Goal: Task Accomplishment & Management: Use online tool/utility

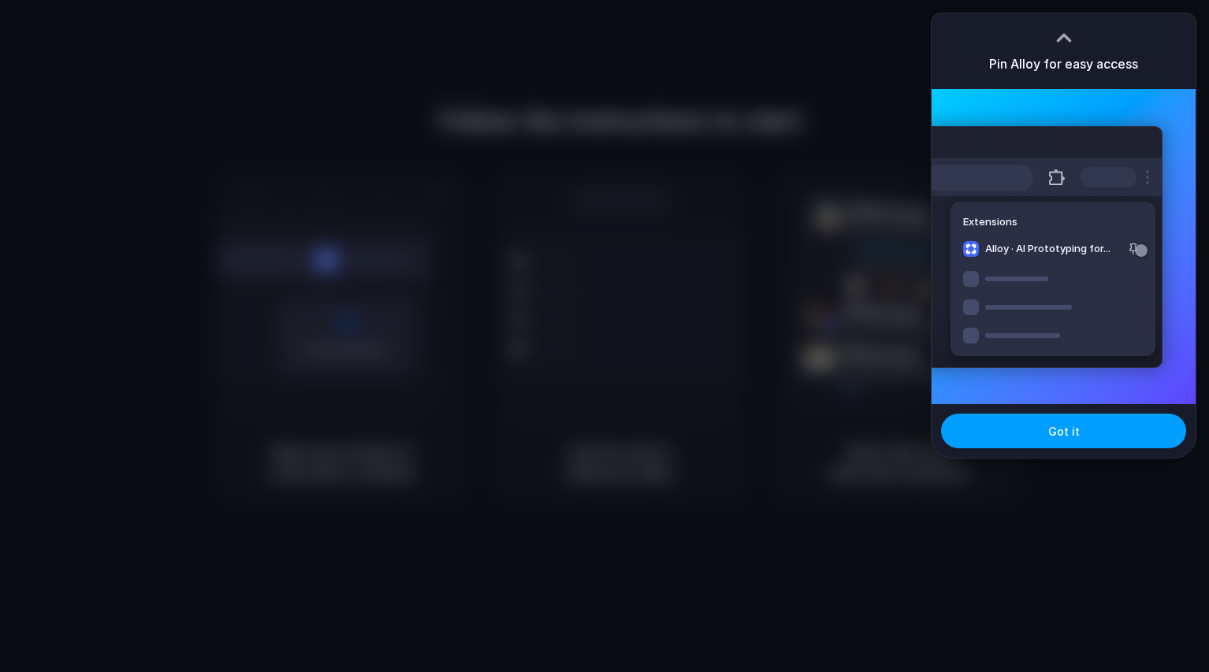
click at [1088, 433] on button "Got it" at bounding box center [1063, 431] width 245 height 35
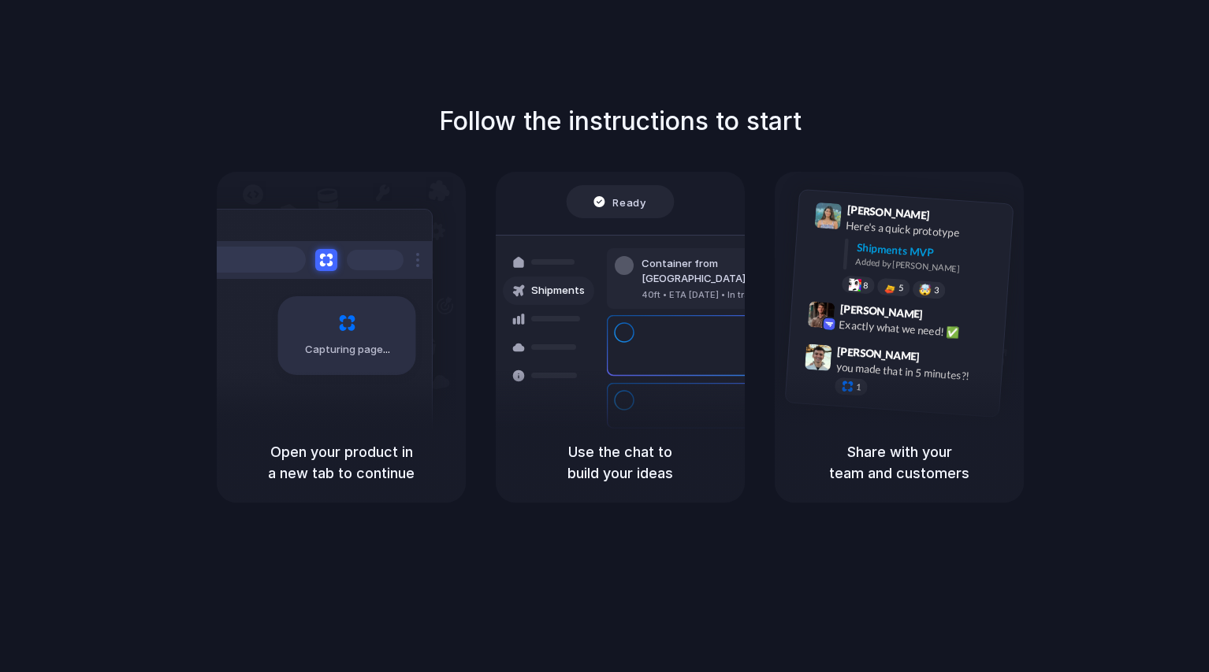
click at [787, 623] on div "Follow the instructions to start Capturing page Open your product in a new tab …" at bounding box center [620, 352] width 1241 height 704
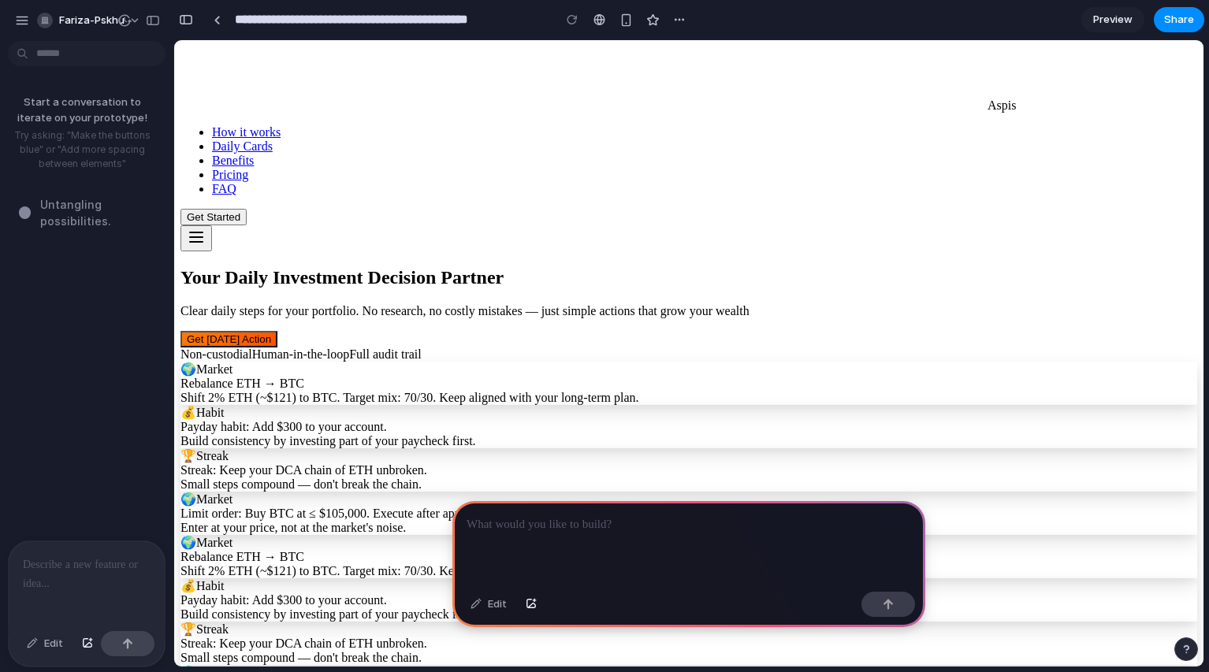
scroll to position [1230, 0]
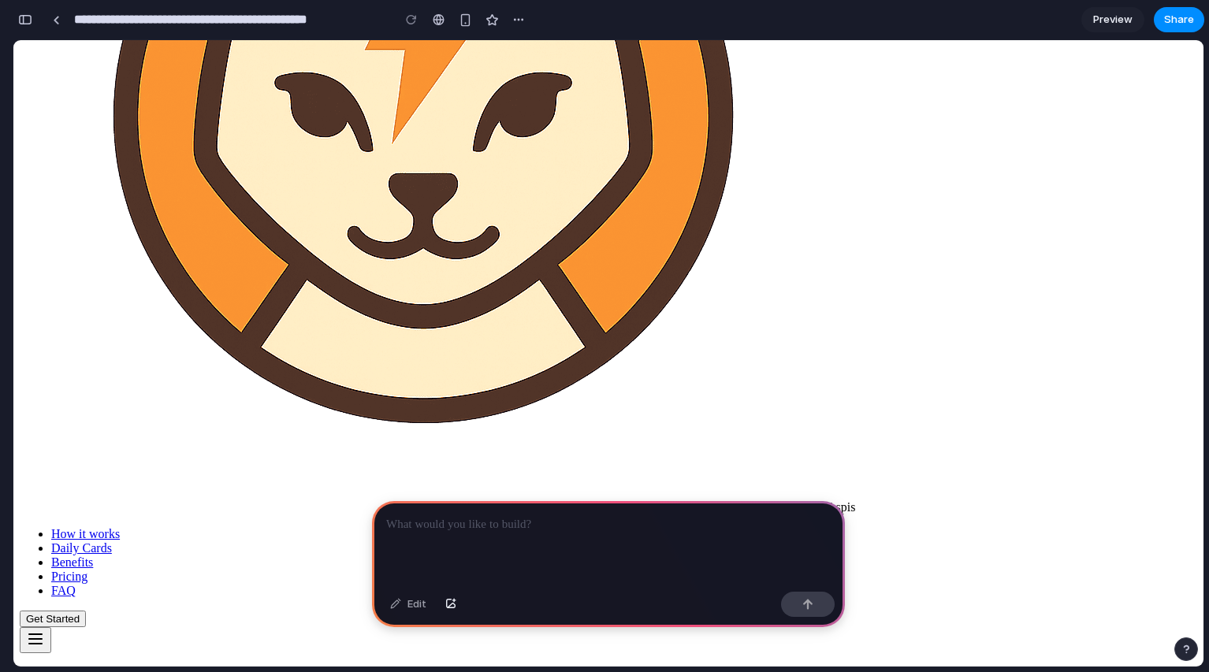
scroll to position [0, 0]
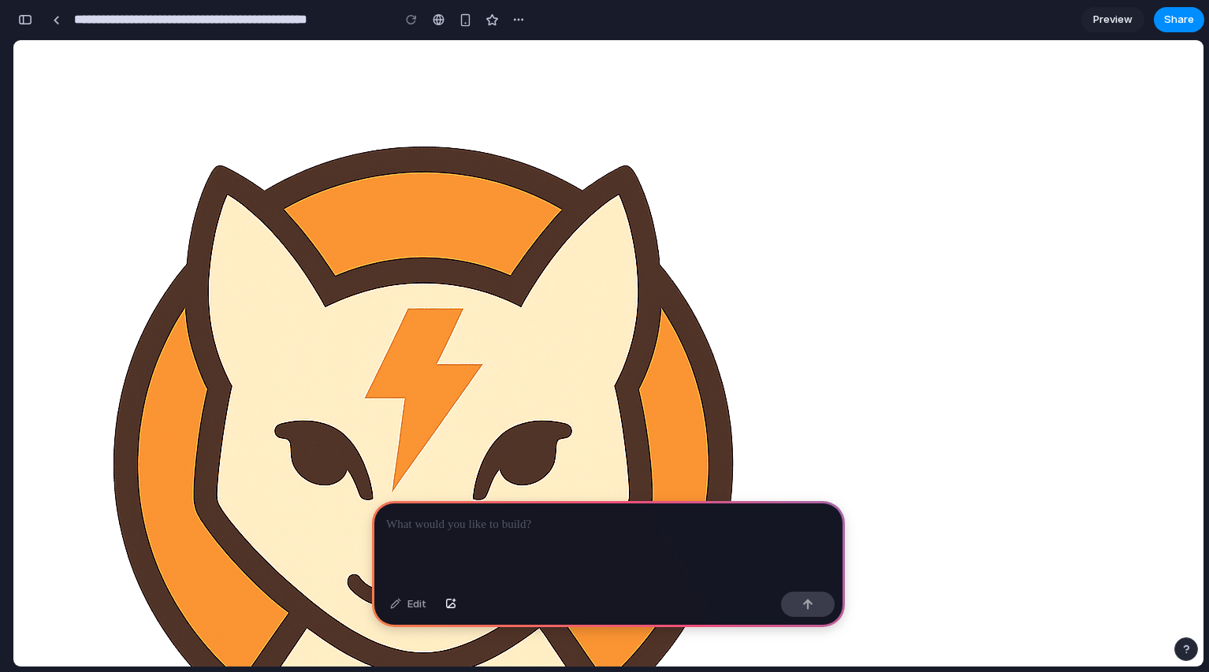
click at [22, 22] on div "button" at bounding box center [25, 19] width 14 height 11
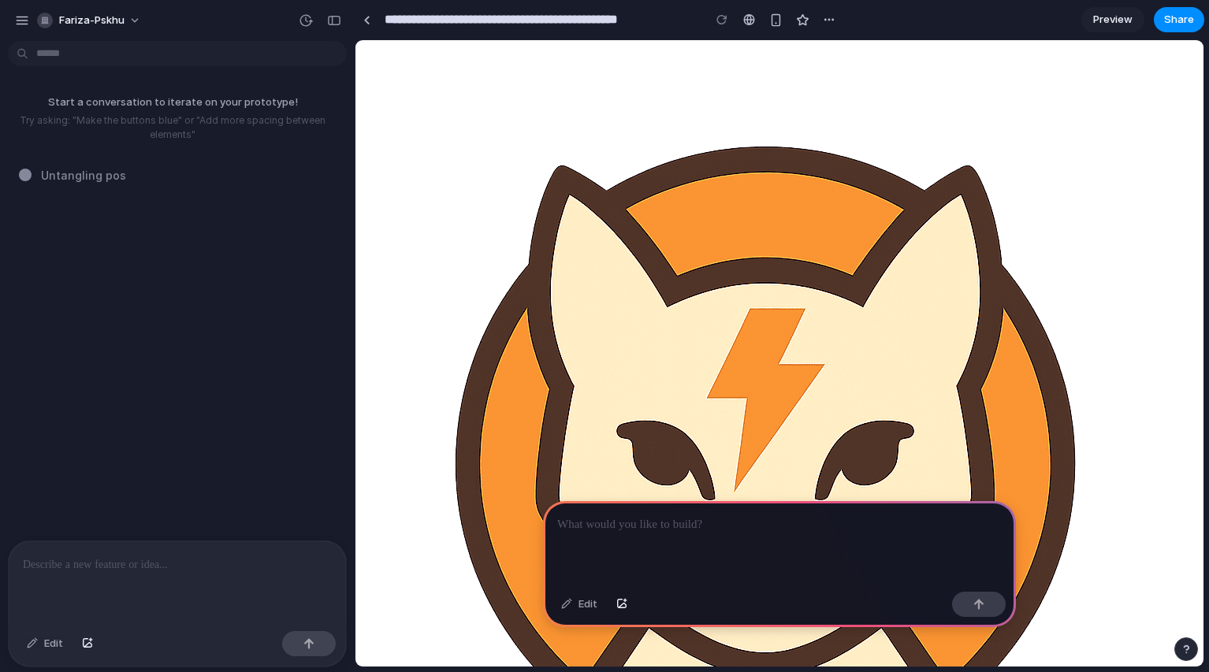
click at [601, 504] on div at bounding box center [779, 543] width 473 height 84
drag, startPoint x: 688, startPoint y: 523, endPoint x: 757, endPoint y: 525, distance: 68.6
click at [757, 525] on p "**********" at bounding box center [776, 524] width 438 height 19
click at [774, 521] on p "**********" at bounding box center [776, 524] width 438 height 19
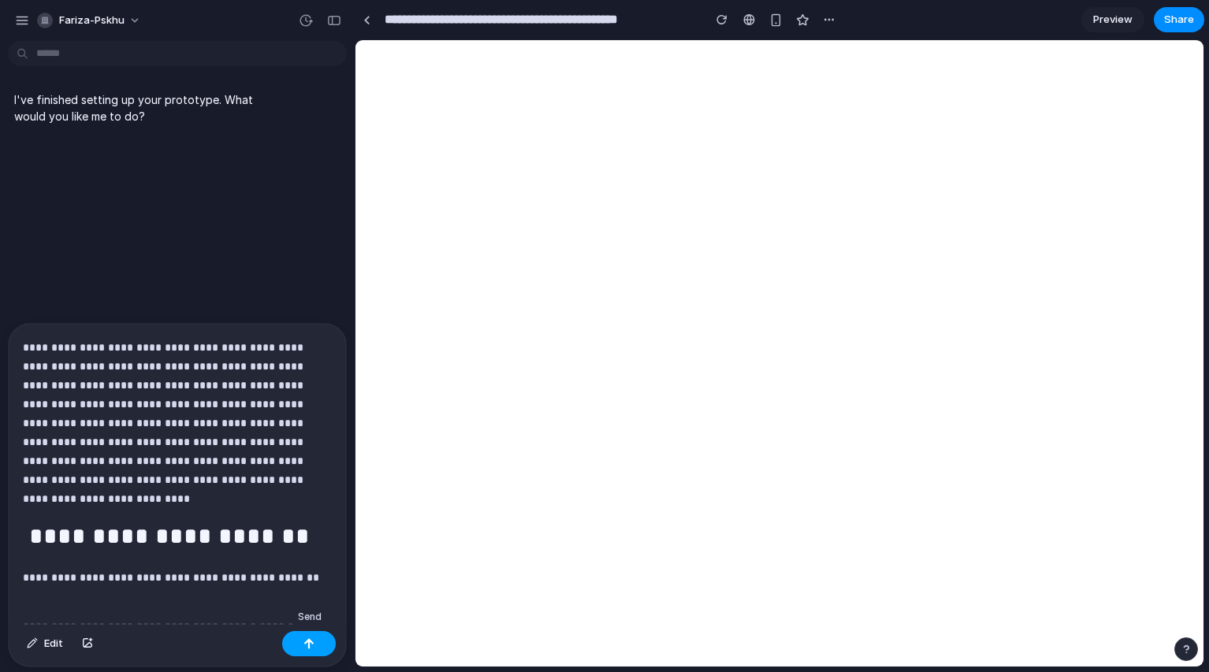
click at [307, 645] on div "button" at bounding box center [308, 643] width 11 height 11
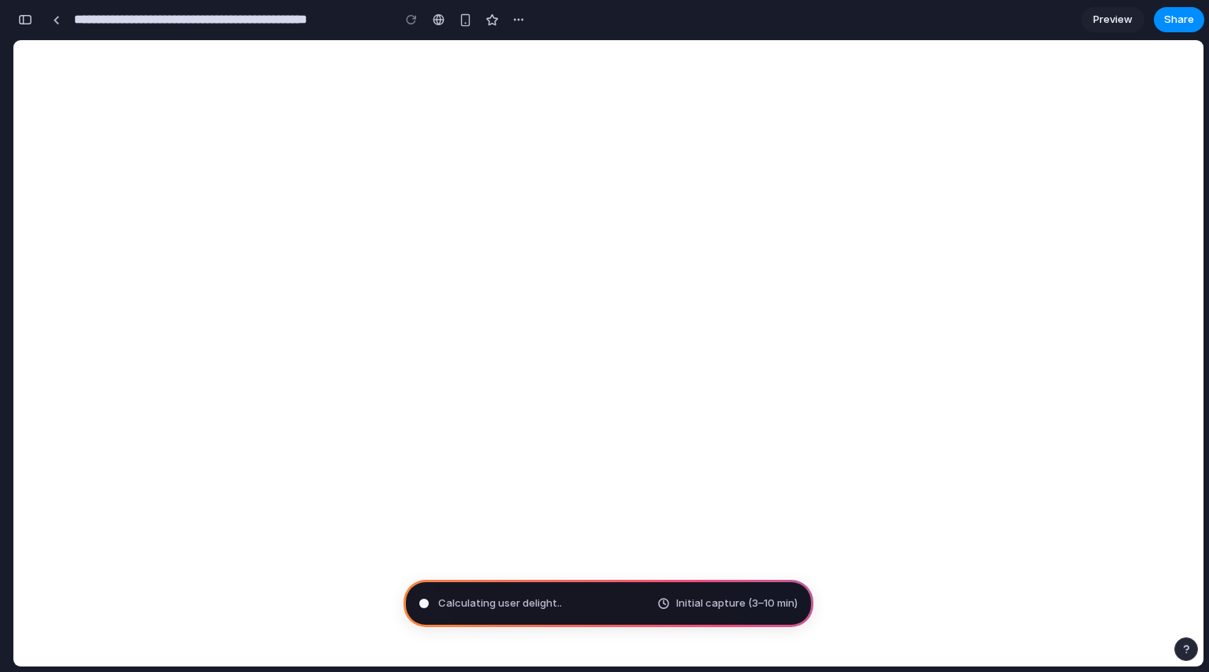
scroll to position [34544, 0]
click at [26, 20] on div "button" at bounding box center [25, 19] width 14 height 11
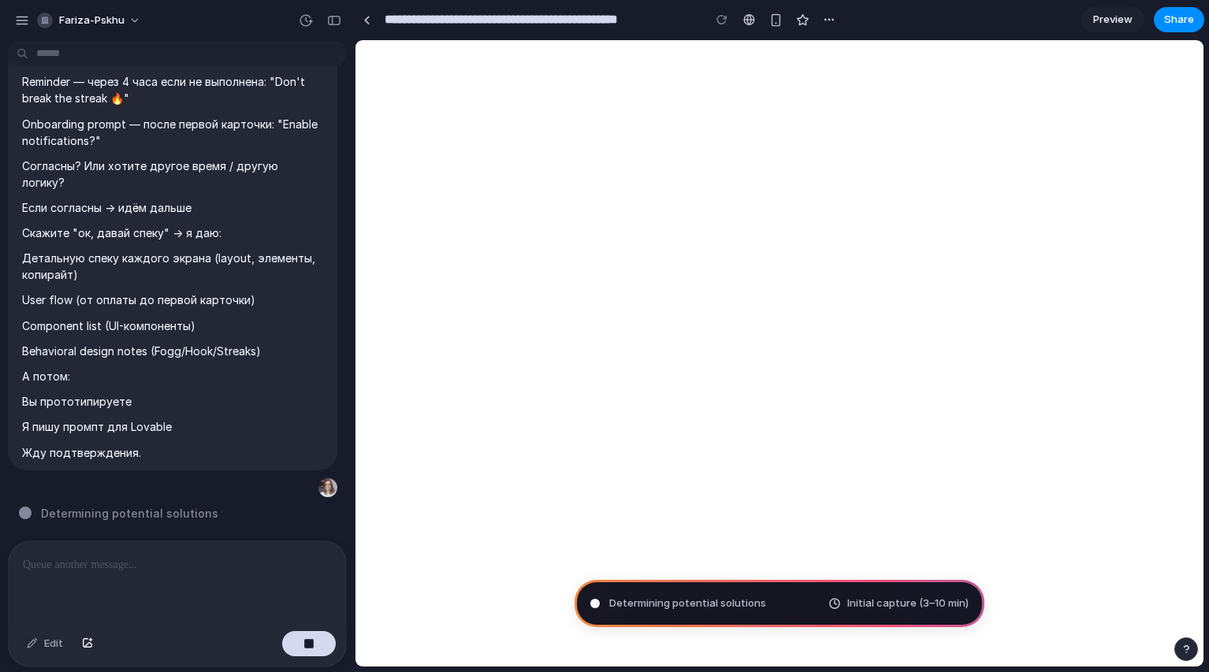
click at [225, 511] on div "Determining potential solutions" at bounding box center [182, 513] width 326 height 17
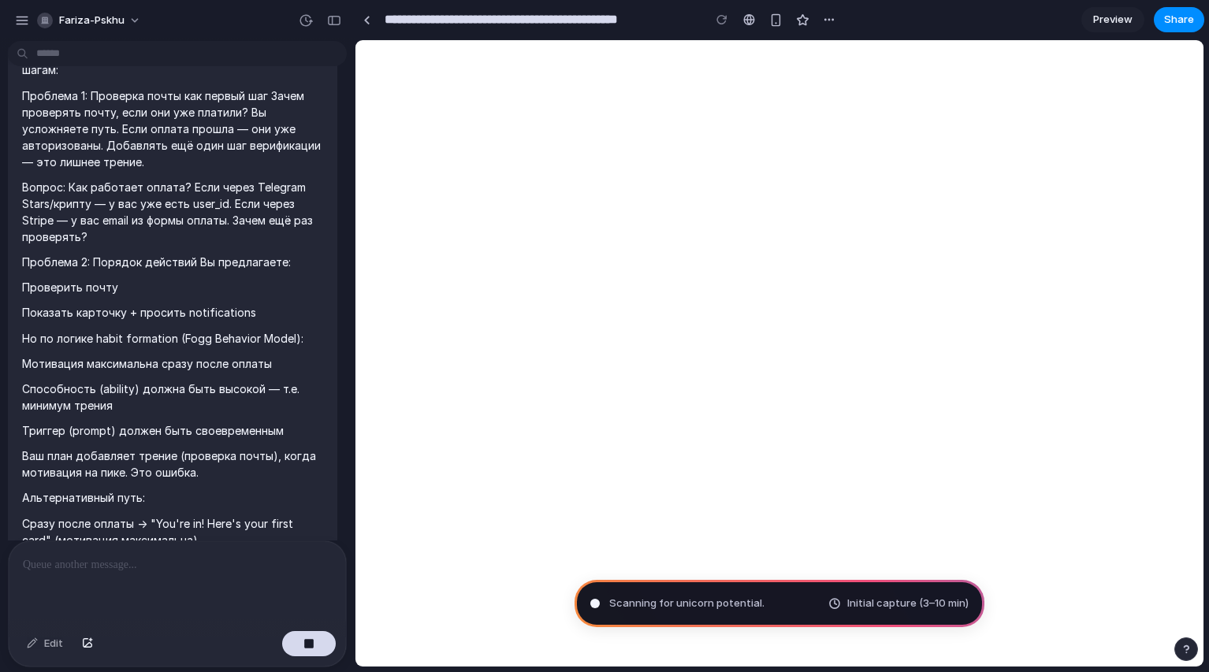
scroll to position [0, 0]
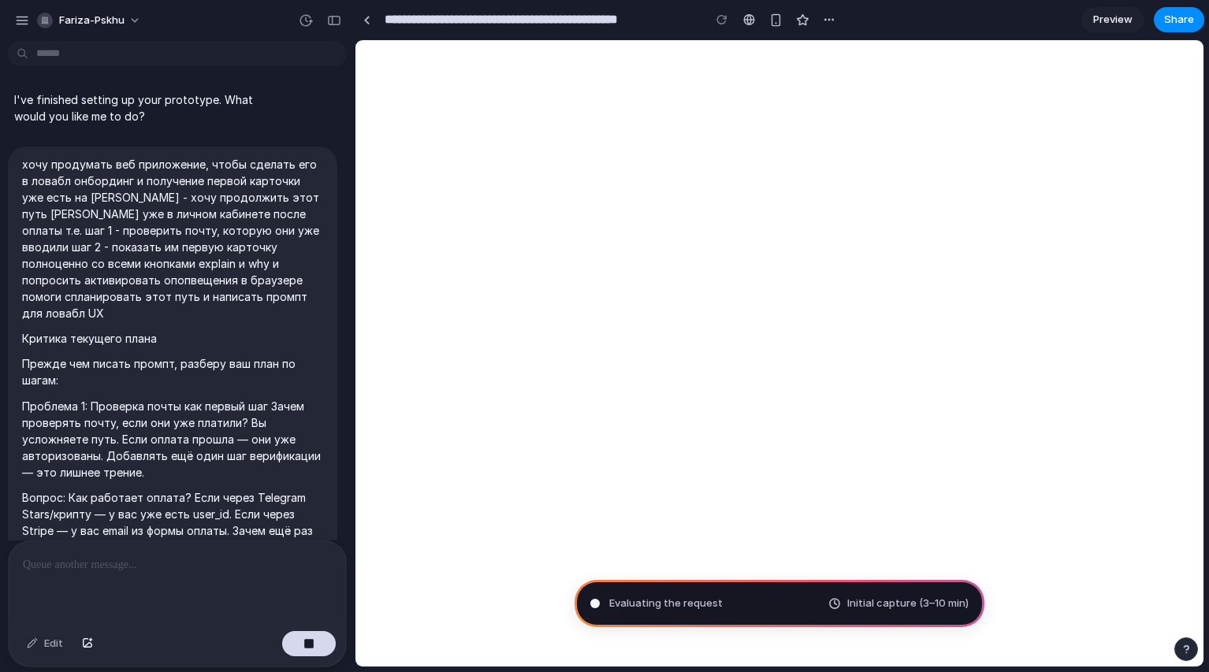
drag, startPoint x: 184, startPoint y: 229, endPoint x: 132, endPoint y: 250, distance: 56.6
click at [132, 250] on p "хочу продумать веб приложение, чтобы сделать его в ловабл онбординг и получение…" at bounding box center [172, 239] width 301 height 166
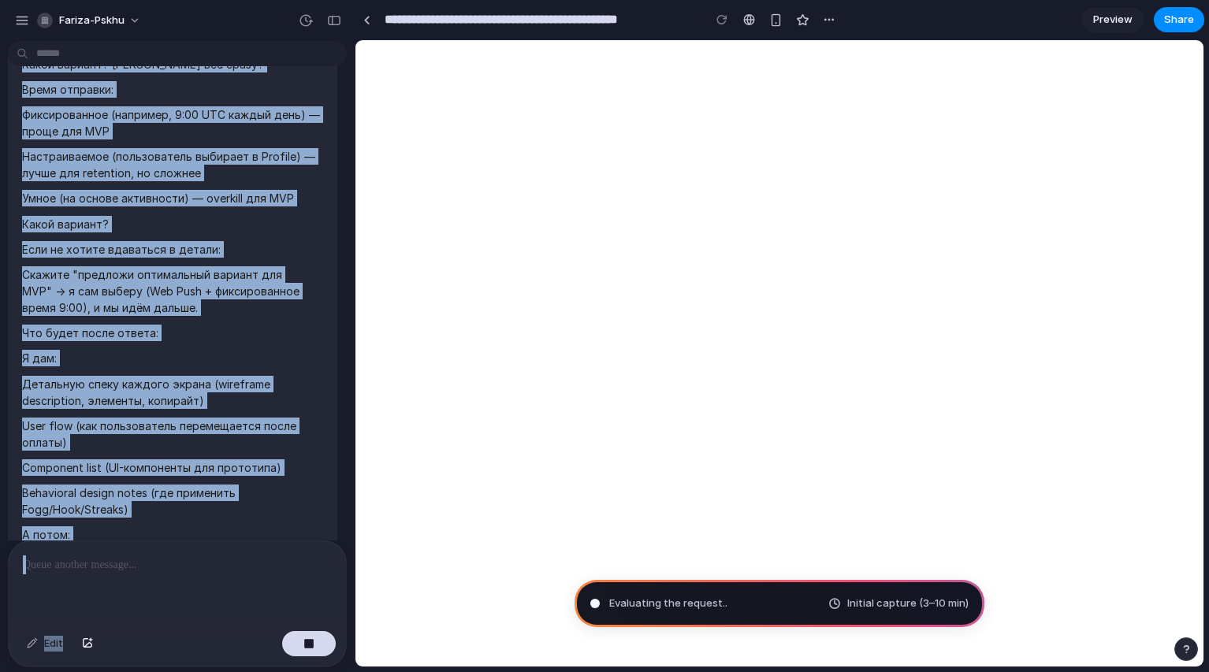
scroll to position [18142, 0]
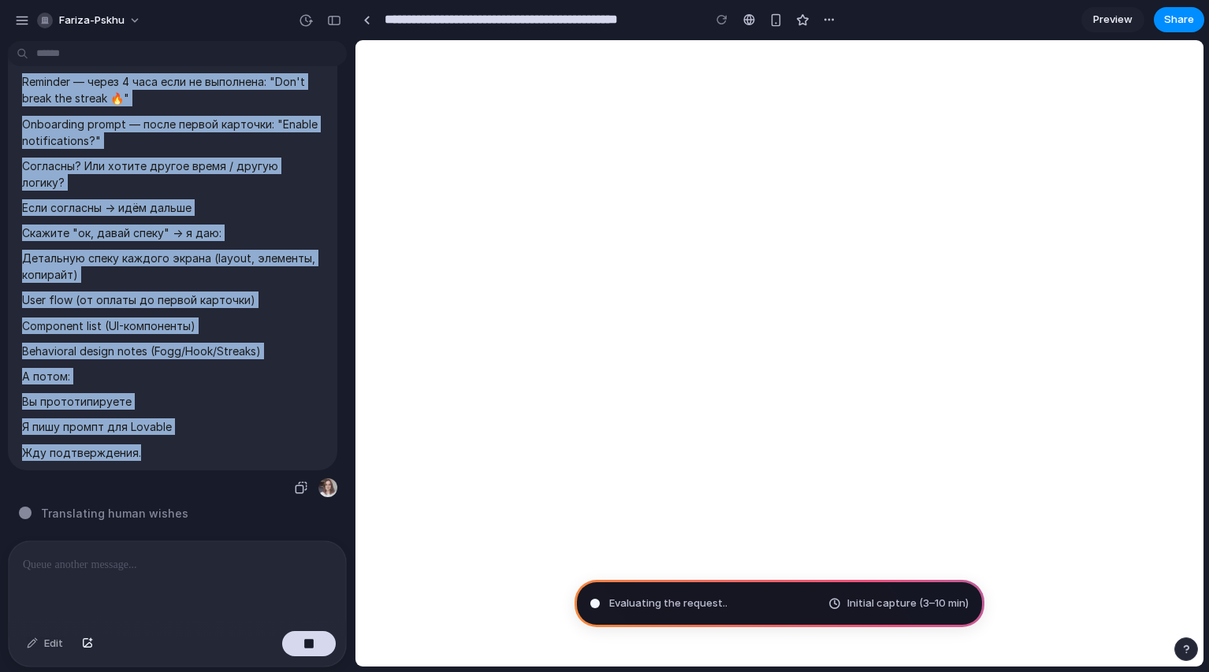
drag, startPoint x: 19, startPoint y: 165, endPoint x: 177, endPoint y: 455, distance: 330.1
copy span "хочу продумать веб приложение, чтобы сделать его в ловабл онбординг и получение…"
click at [317, 647] on button "button" at bounding box center [309, 643] width 54 height 25
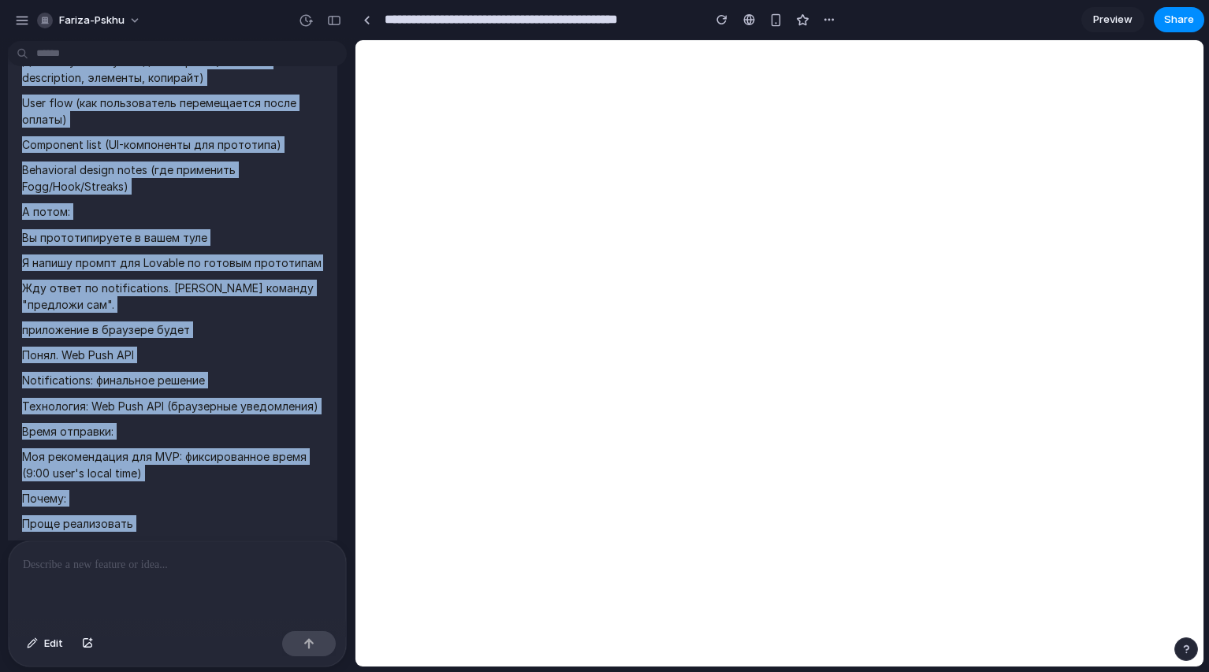
scroll to position [18106, 0]
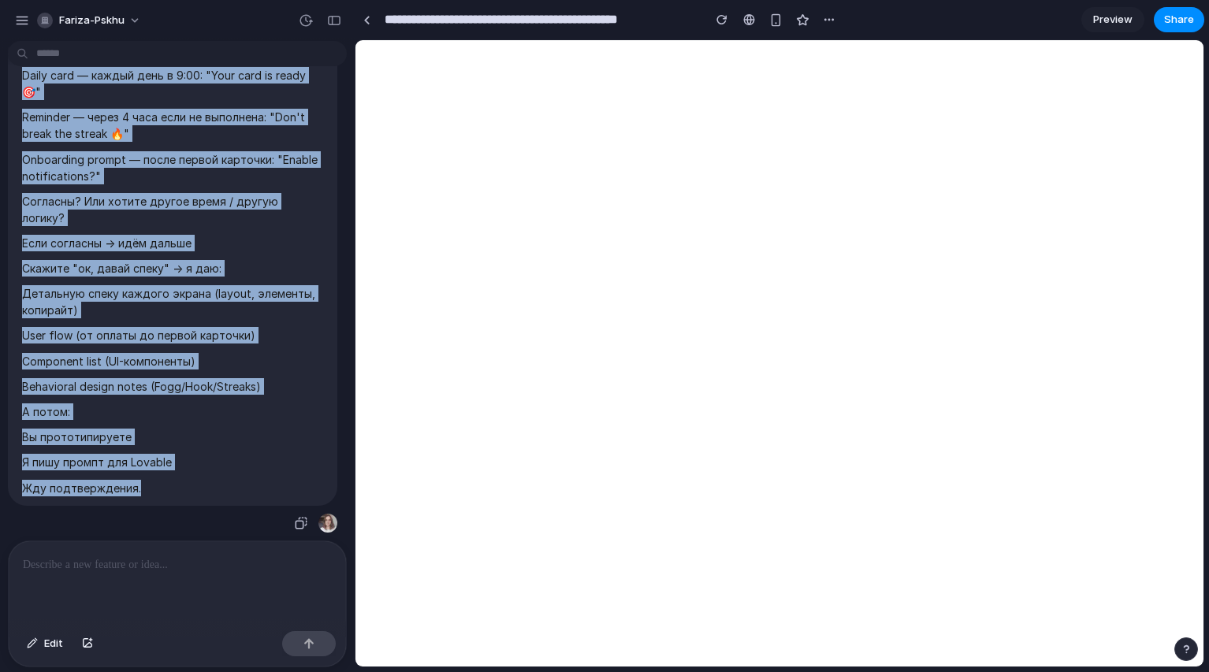
click at [245, 286] on p "Детальную спеку каждого экрана (layout, элементы, копирайт)" at bounding box center [172, 301] width 301 height 33
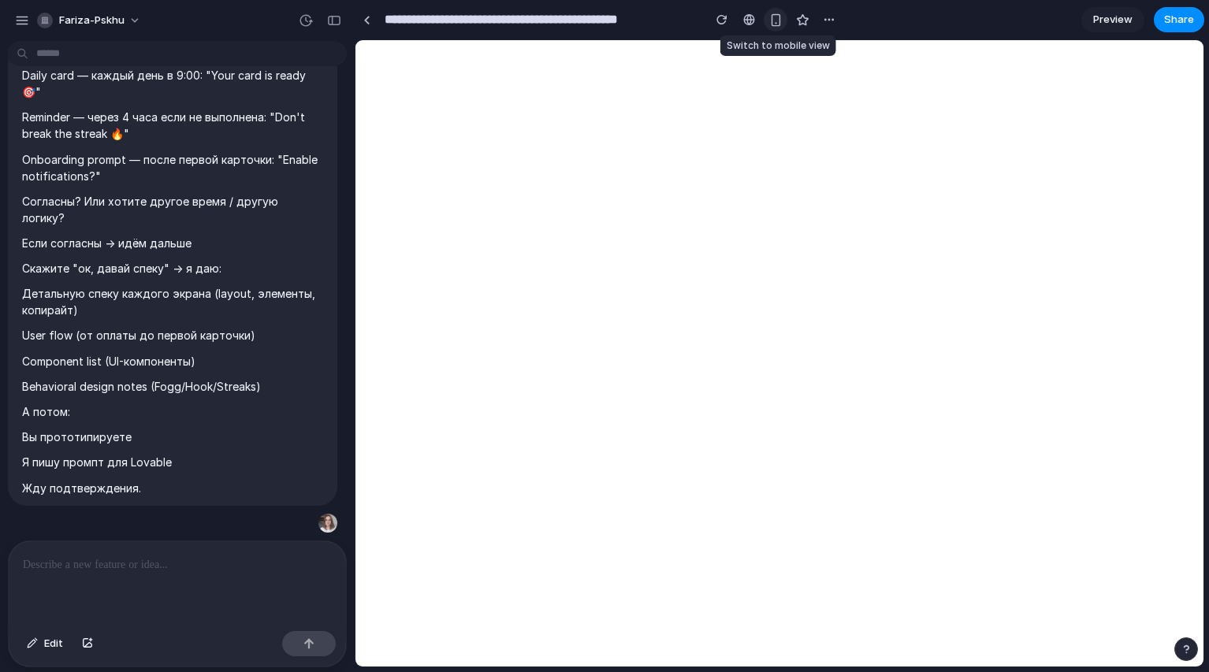
click at [772, 23] on div "button" at bounding box center [775, 19] width 13 height 13
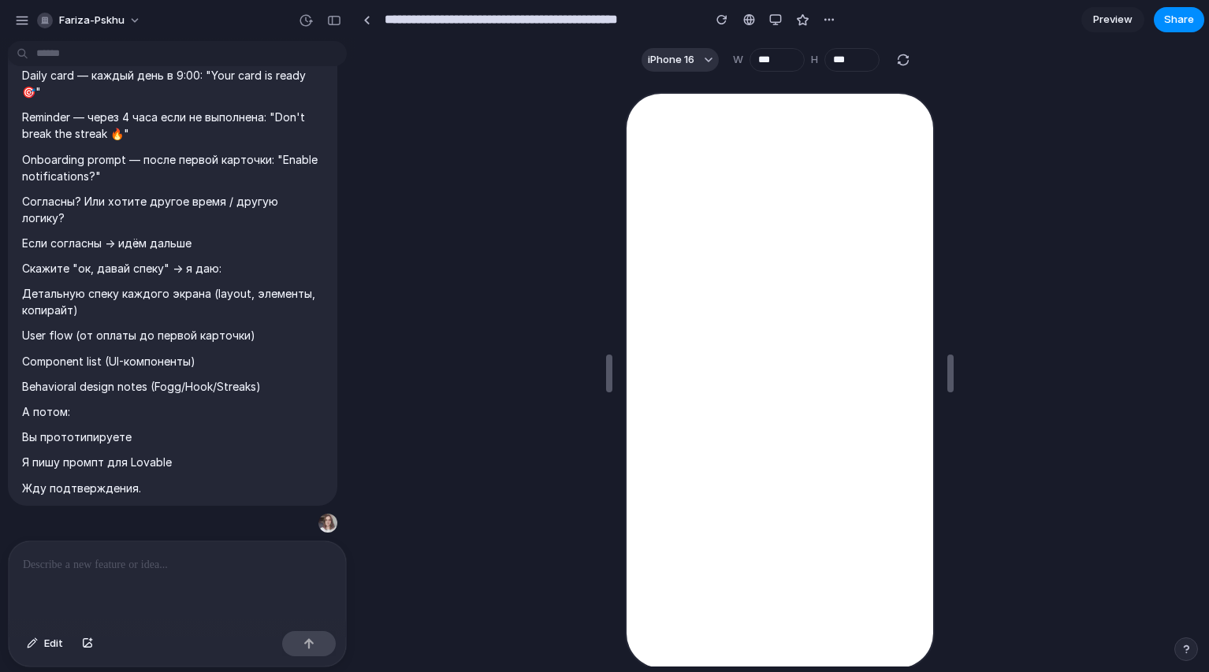
click at [95, 556] on p at bounding box center [174, 565] width 303 height 19
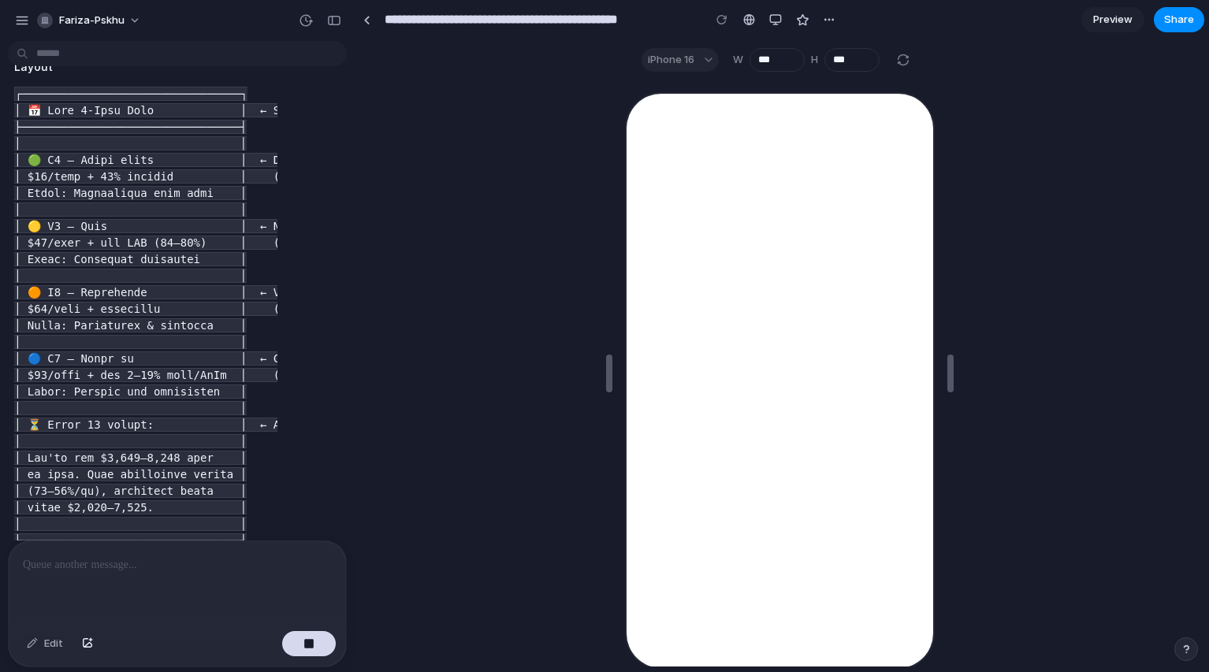
scroll to position [30423, 0]
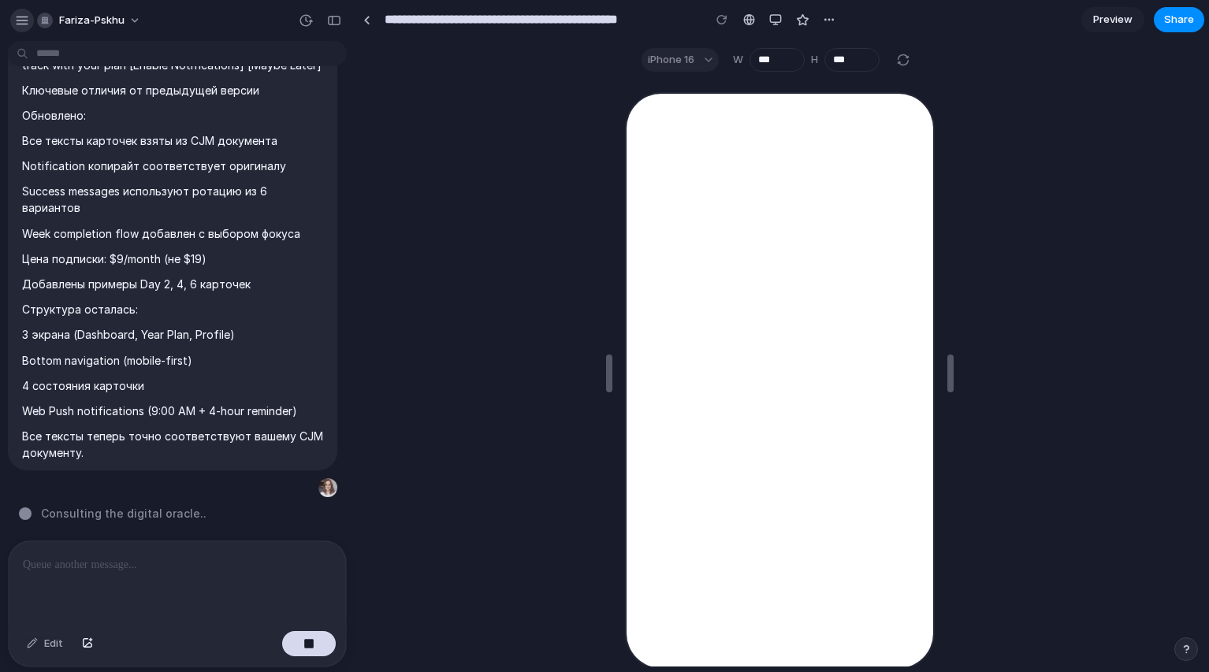
click at [20, 24] on div "button" at bounding box center [22, 20] width 14 height 14
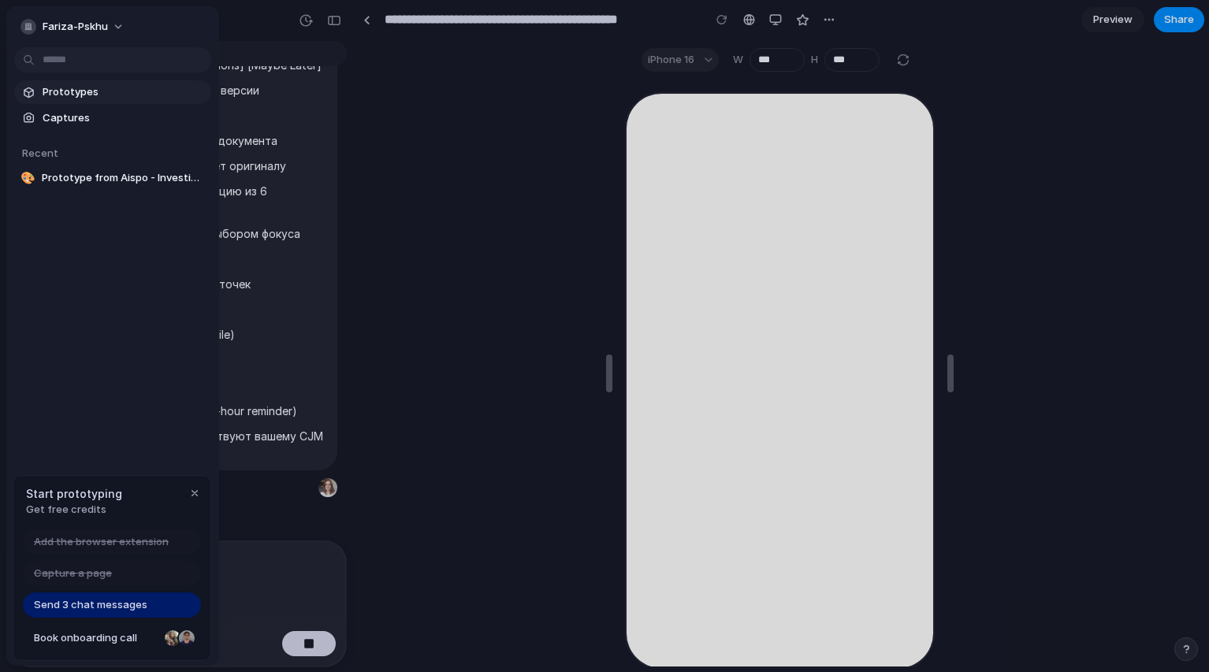
click at [115, 102] on link "Prototypes" at bounding box center [112, 92] width 197 height 24
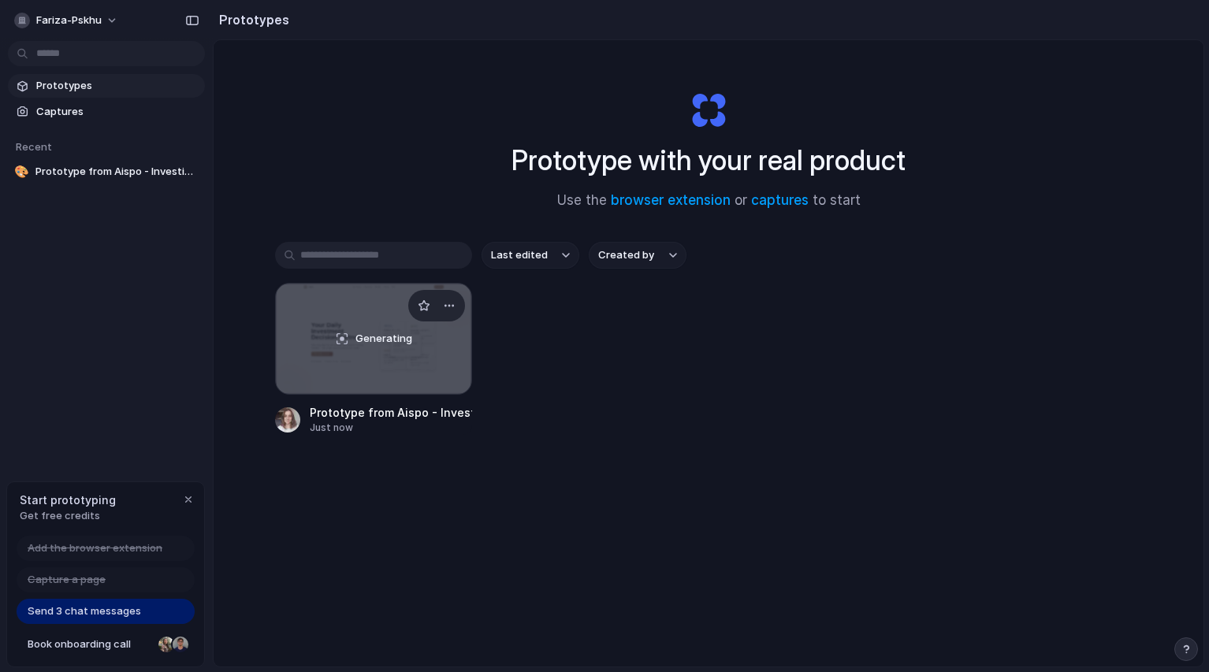
click at [394, 361] on div "Generating" at bounding box center [373, 339] width 195 height 110
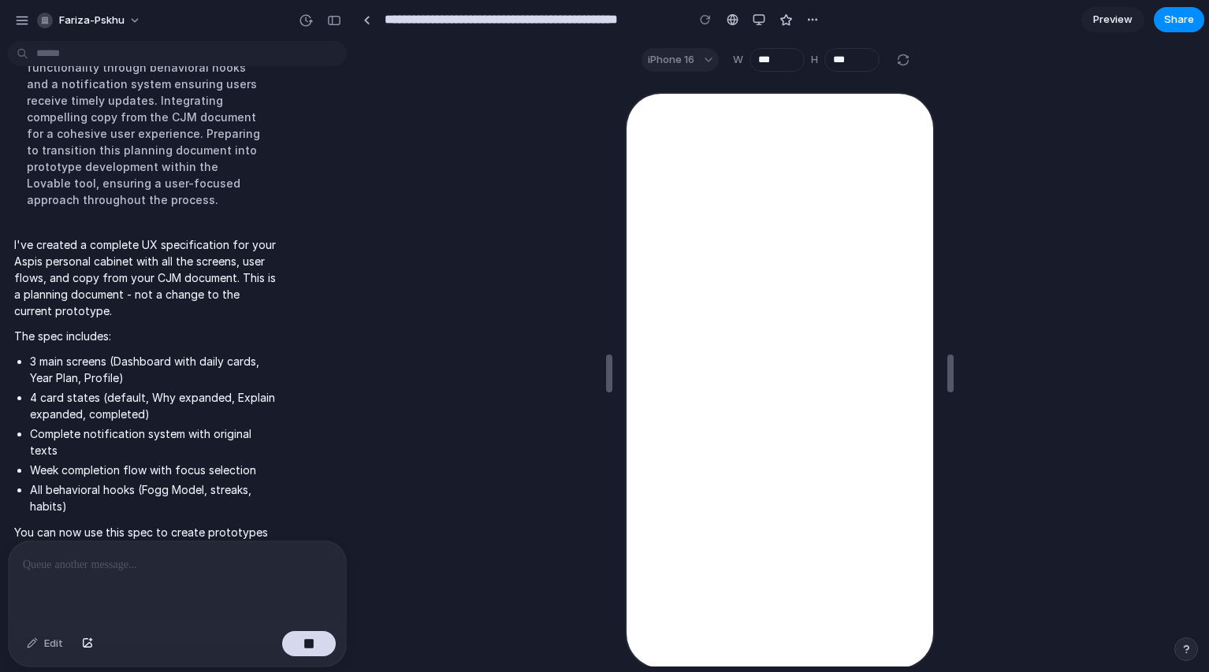
scroll to position [31119, 0]
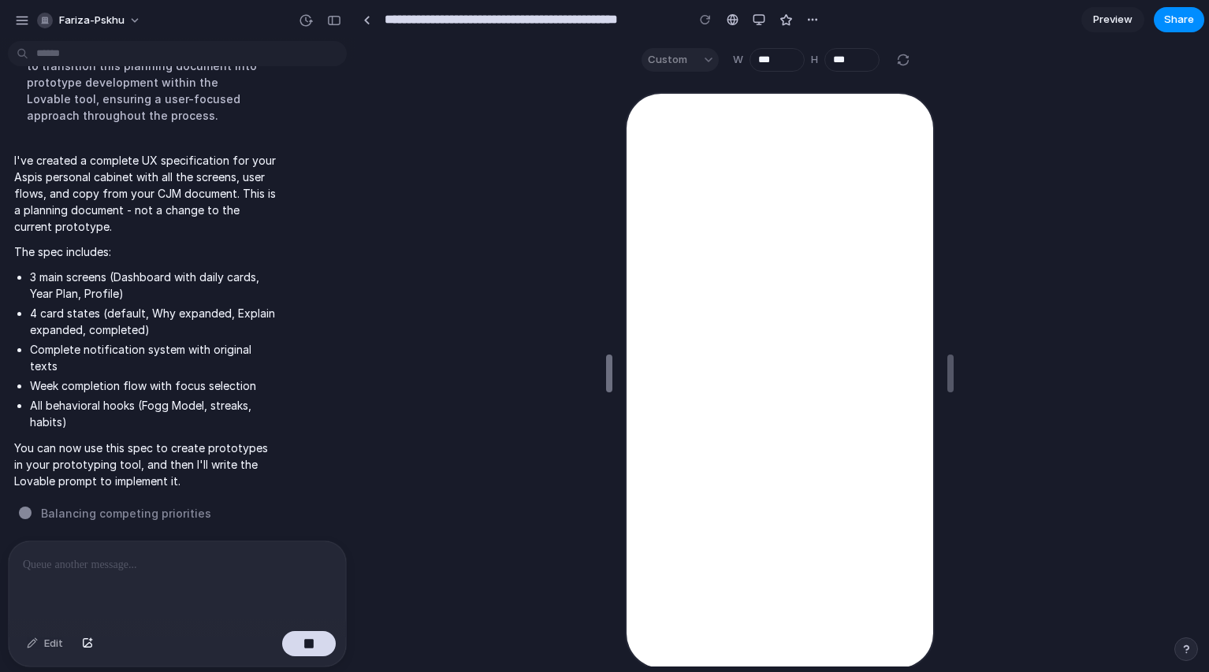
type input "***"
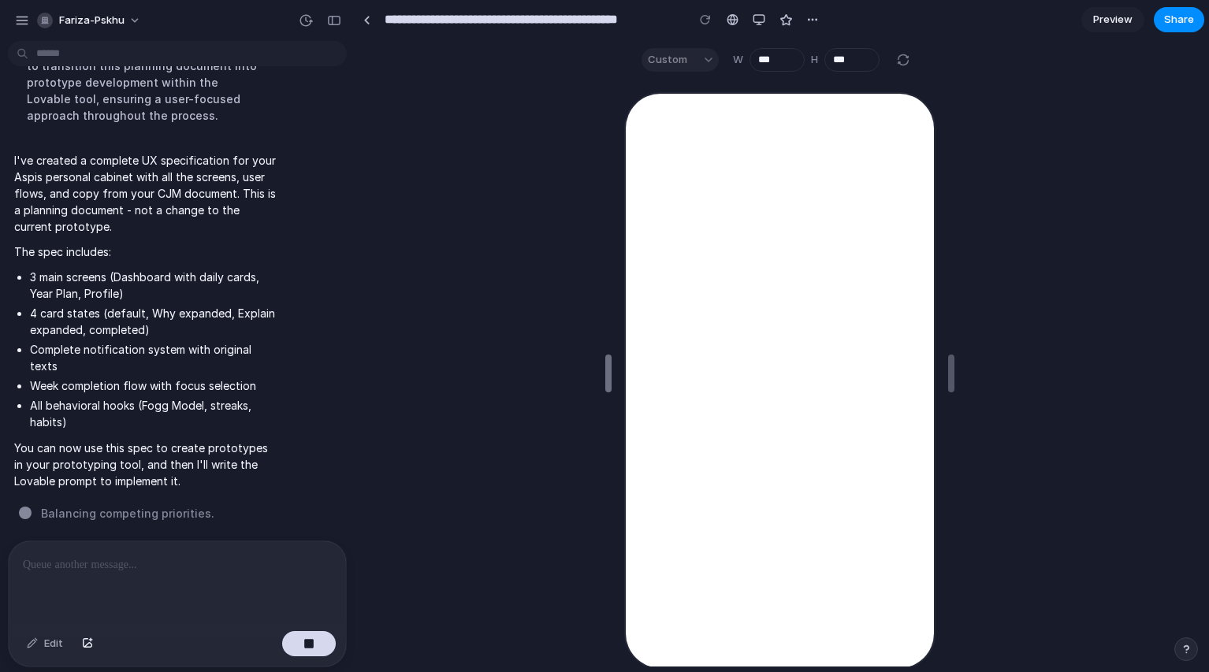
drag, startPoint x: 604, startPoint y: 370, endPoint x: 603, endPoint y: 383, distance: 12.6
click at [675, 52] on div "Custom" at bounding box center [680, 60] width 77 height 24
click at [757, 25] on div "button" at bounding box center [759, 19] width 13 height 13
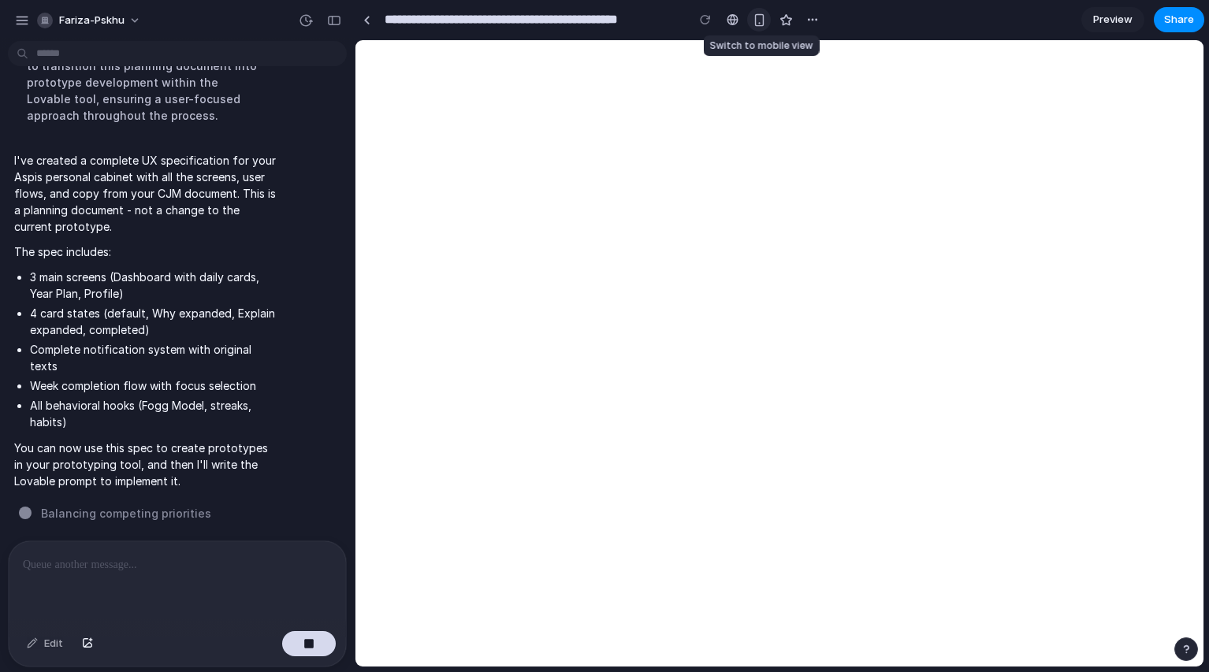
click at [757, 25] on div "button" at bounding box center [759, 19] width 13 height 13
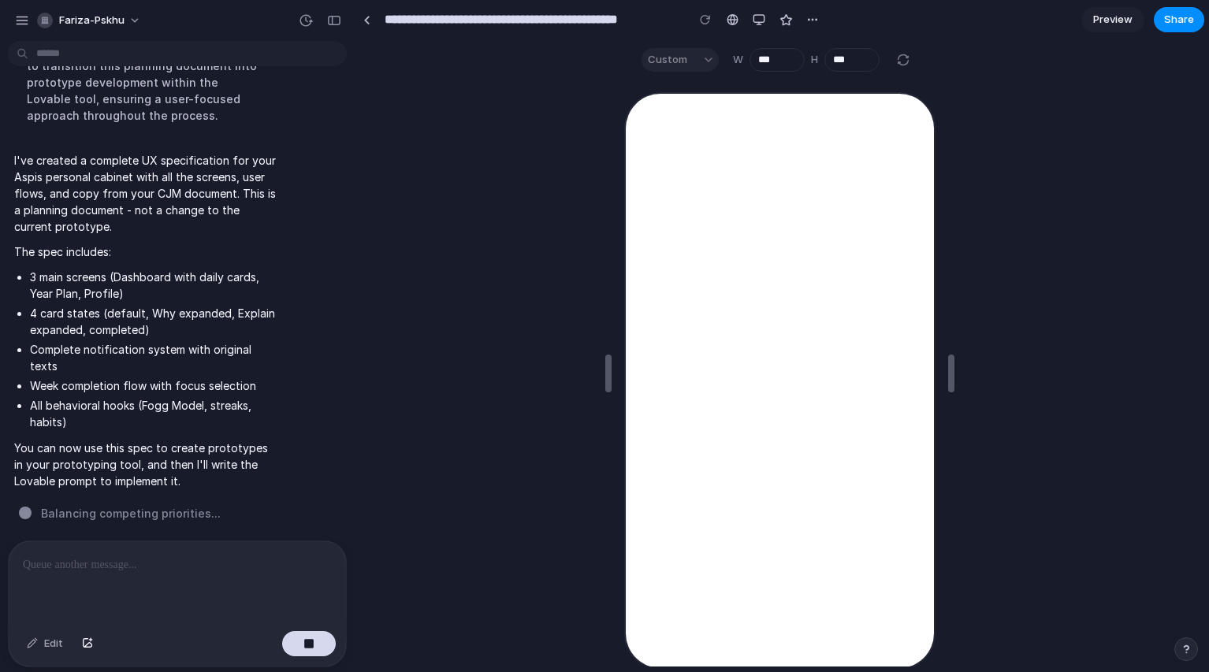
click at [681, 69] on div "Custom" at bounding box center [680, 60] width 77 height 24
click at [709, 57] on div "Custom" at bounding box center [680, 60] width 77 height 24
click at [761, 18] on div "button" at bounding box center [759, 19] width 13 height 13
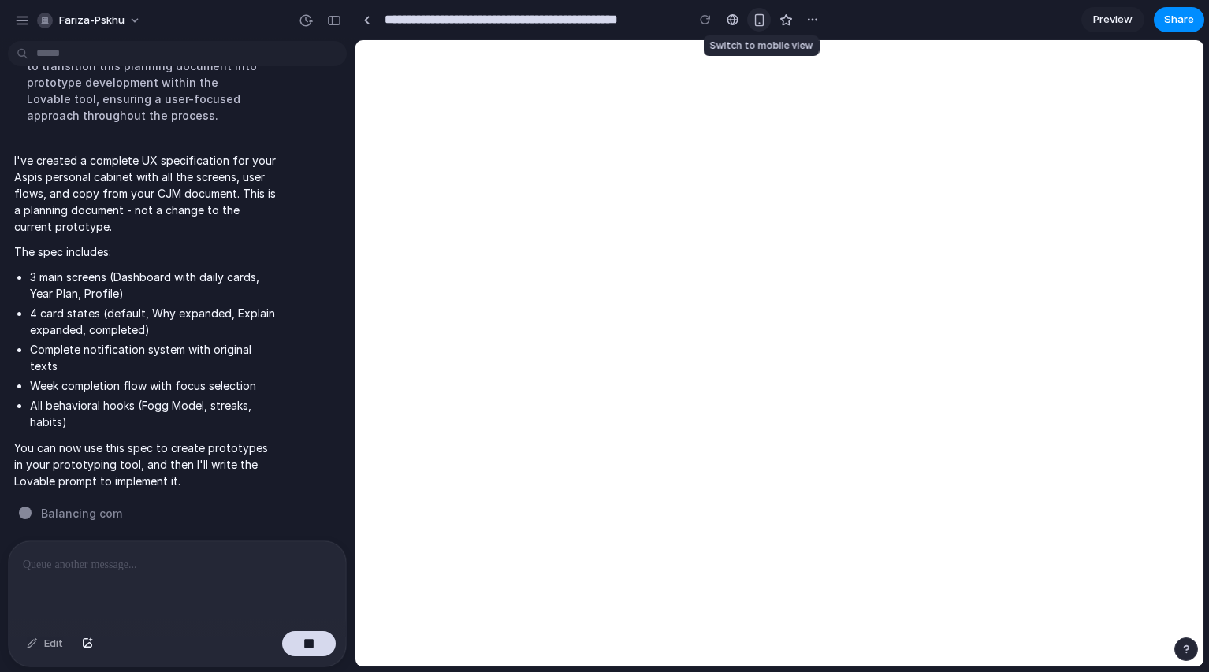
click at [761, 18] on div "button" at bounding box center [759, 19] width 13 height 13
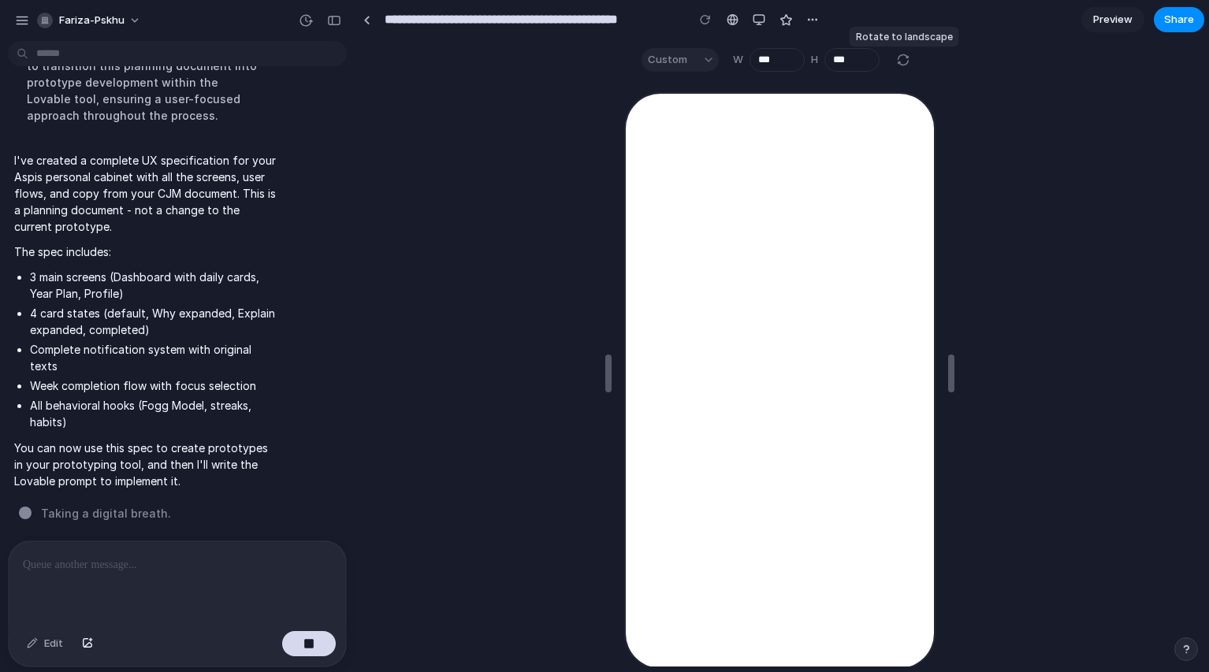
click at [902, 59] on div at bounding box center [903, 59] width 19 height 19
click at [674, 58] on div "Custom" at bounding box center [680, 60] width 77 height 24
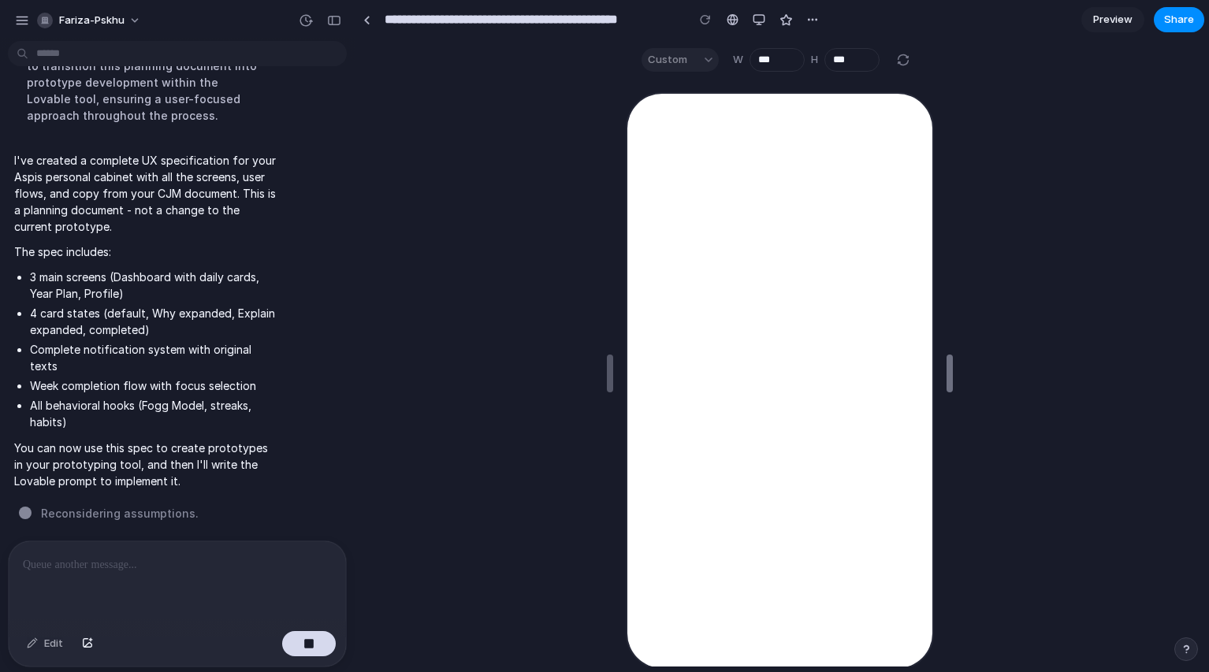
type input "***"
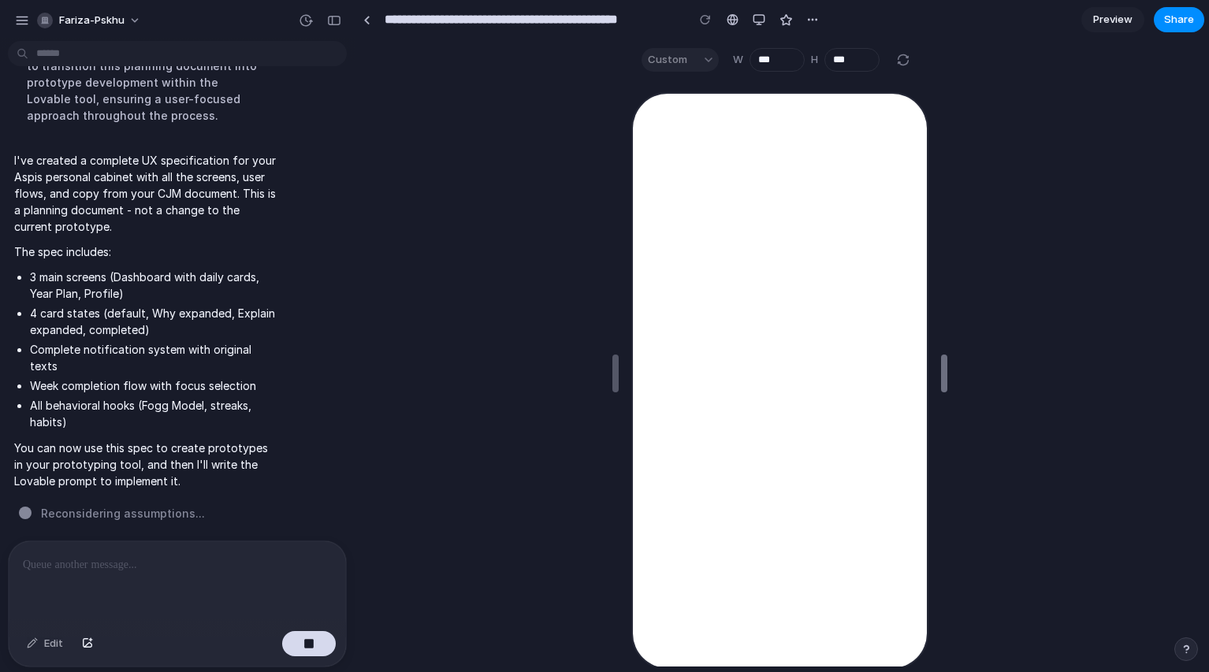
drag, startPoint x: 946, startPoint y: 369, endPoint x: 939, endPoint y: 365, distance: 8.1
click at [233, 253] on p "The spec includes:" at bounding box center [145, 252] width 263 height 17
